Goal: Task Accomplishment & Management: Use online tool/utility

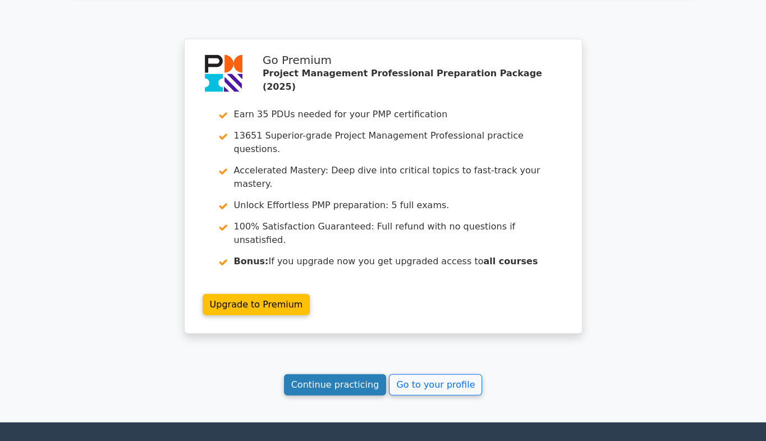
click at [347, 374] on link "Continue practicing" at bounding box center [335, 384] width 103 height 21
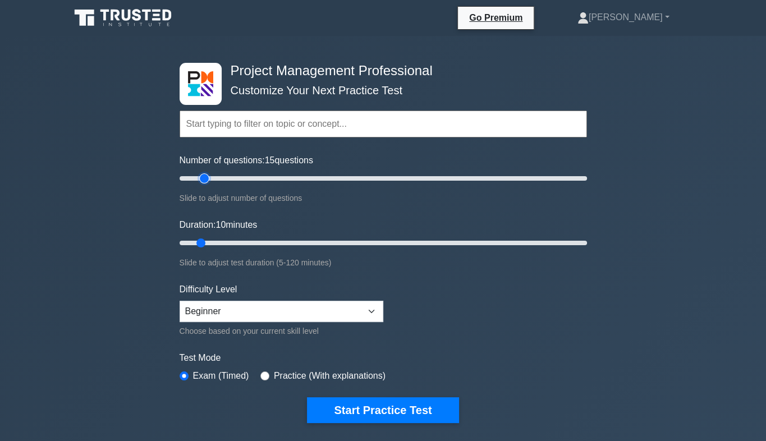
type input "15"
click at [202, 177] on input "Number of questions: 15 questions" at bounding box center [383, 178] width 407 height 13
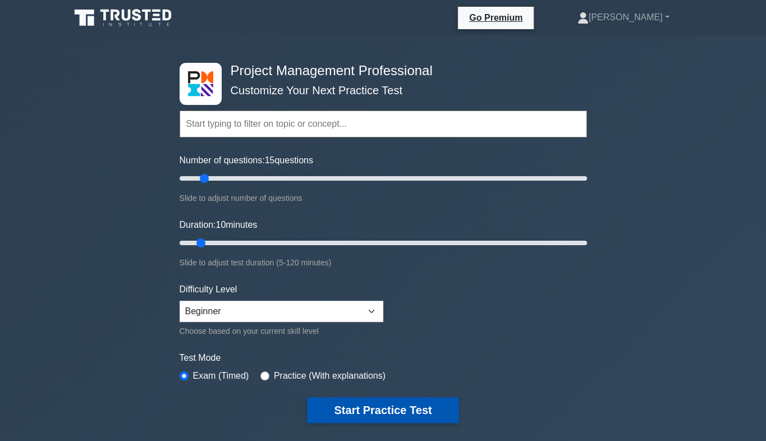
click at [349, 409] on button "Start Practice Test" at bounding box center [382, 410] width 151 height 26
